Goal: Task Accomplishment & Management: Use online tool/utility

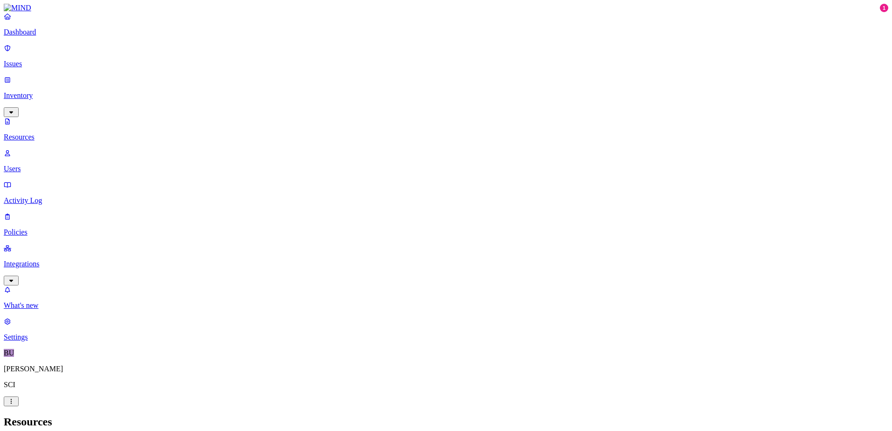
click at [42, 260] on p "Integrations" at bounding box center [446, 264] width 885 height 8
click at [60, 270] on p "On-premise" at bounding box center [446, 274] width 885 height 8
